Goal: Transaction & Acquisition: Purchase product/service

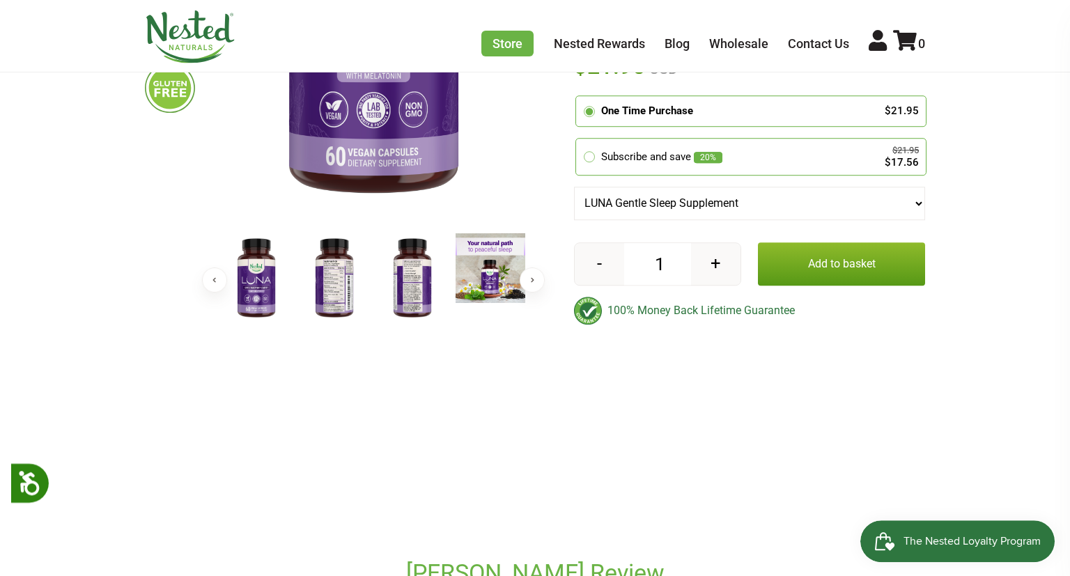
scroll to position [368, 0]
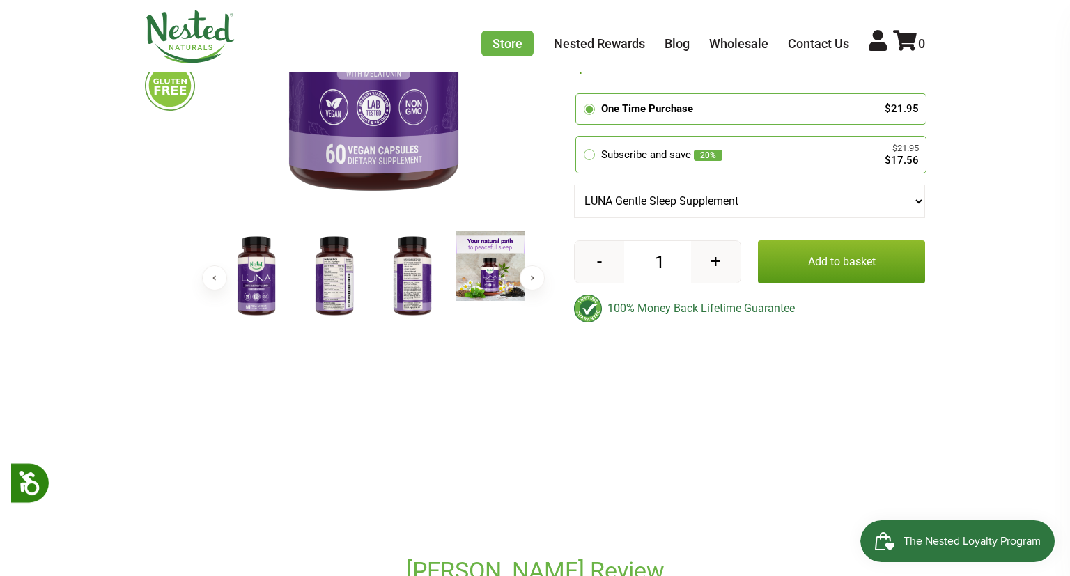
click at [333, 295] on img at bounding box center [335, 276] width 70 height 91
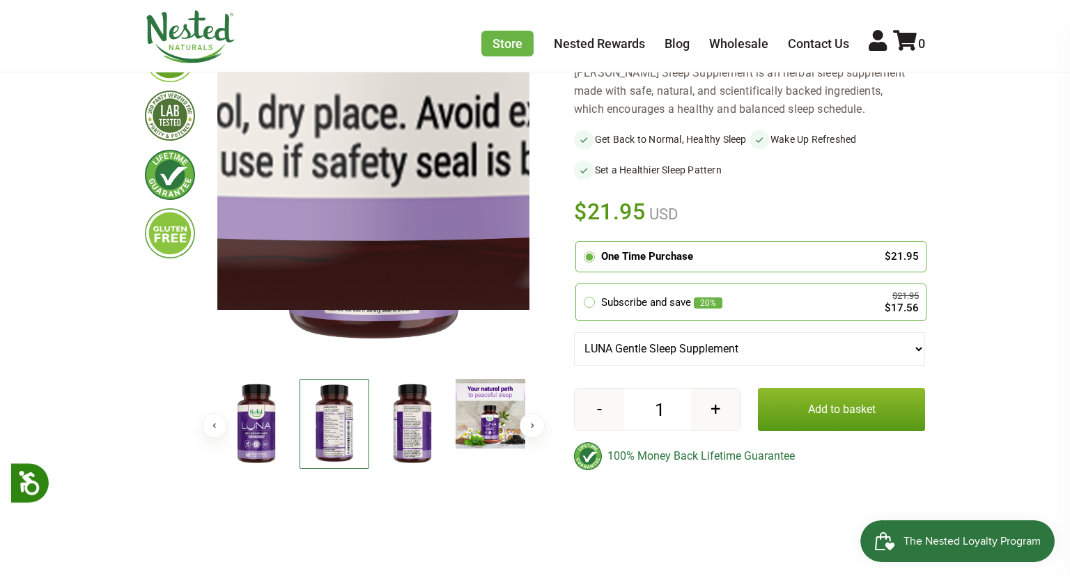
scroll to position [73, 0]
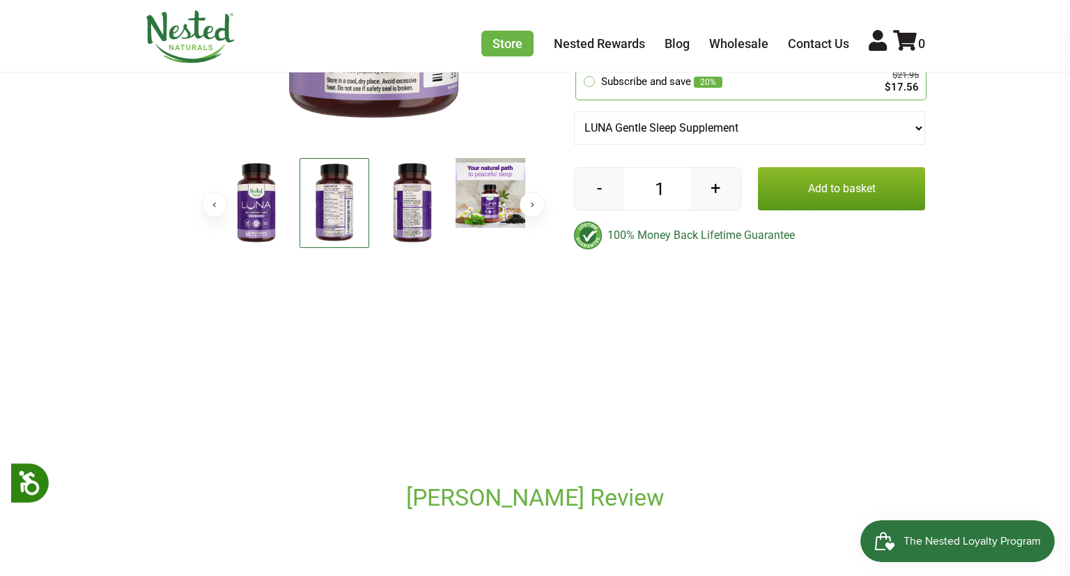
scroll to position [0, 0]
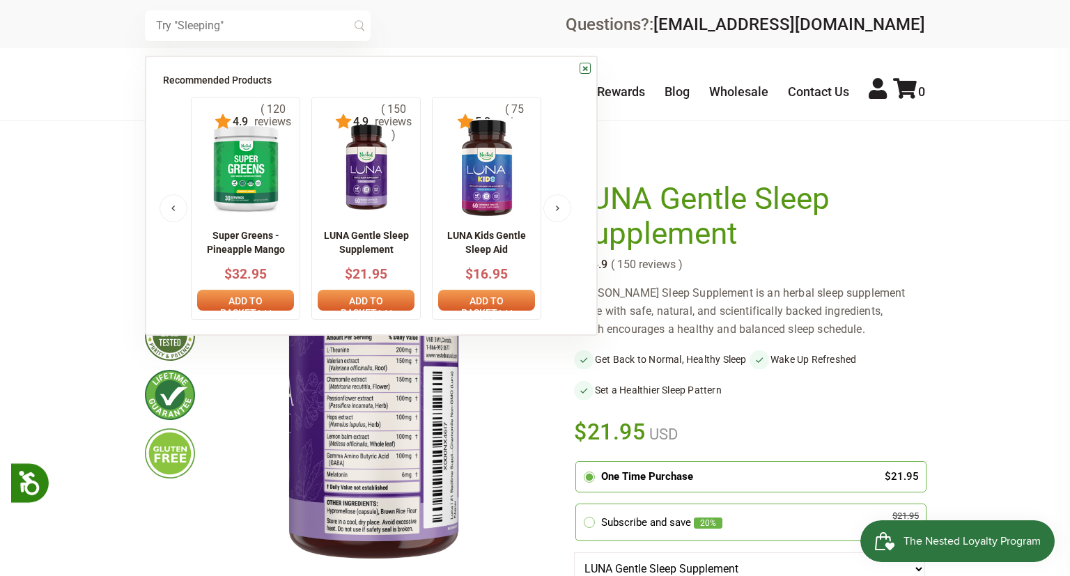
drag, startPoint x: 277, startPoint y: 25, endPoint x: 224, endPoint y: 25, distance: 53.6
click at [224, 25] on input "text" at bounding box center [258, 25] width 226 height 31
type input "[PERSON_NAME] no [MEDICAL_DATA]"
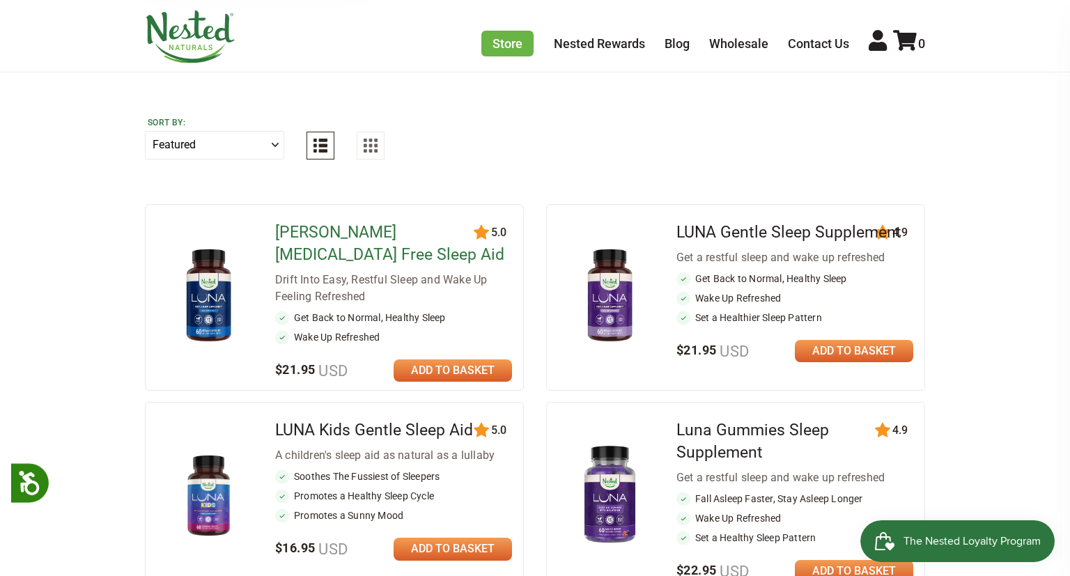
click at [389, 230] on link "[PERSON_NAME] [MEDICAL_DATA] Free Sleep Aid" at bounding box center [389, 243] width 229 height 41
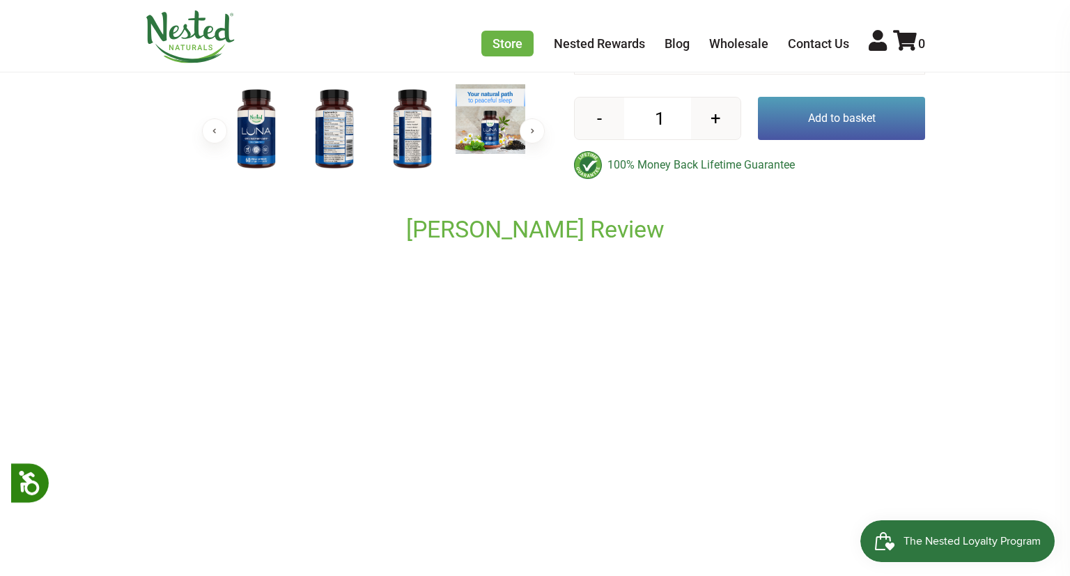
scroll to position [220, 0]
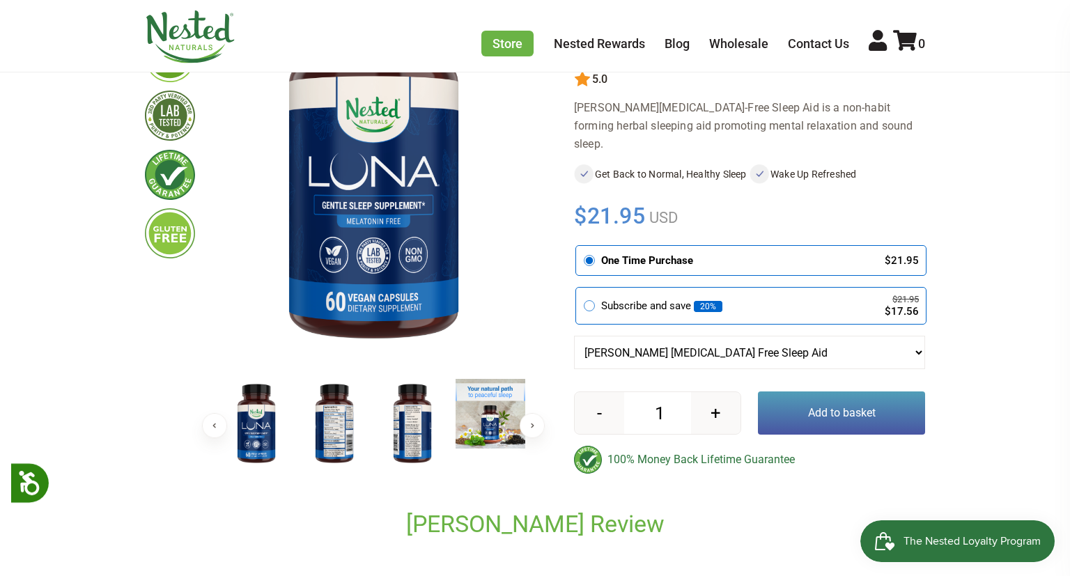
click at [336, 421] on img at bounding box center [335, 424] width 70 height 91
